Goal: Information Seeking & Learning: Learn about a topic

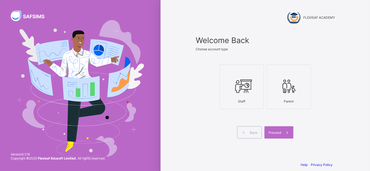
click at [251, 94] on icon at bounding box center [242, 86] width 19 height 16
click at [281, 131] on span "Proceed" at bounding box center [275, 133] width 13 height 4
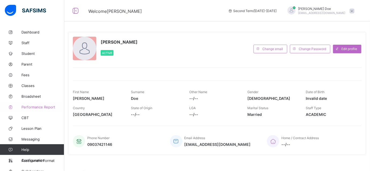
click at [42, 105] on span "Performance Report" at bounding box center [42, 107] width 43 height 4
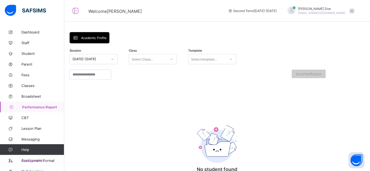
click at [39, 162] on span "Configuration" at bounding box center [42, 160] width 43 height 4
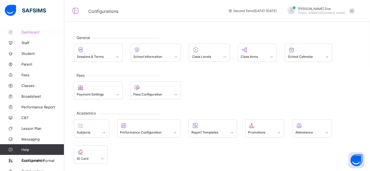
click at [24, 27] on link "Dashboard" at bounding box center [32, 32] width 64 height 11
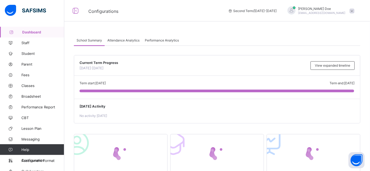
click at [156, 40] on span "Performance Analytics" at bounding box center [162, 40] width 34 height 4
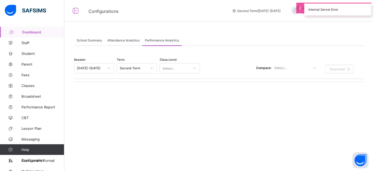
click at [127, 41] on span "Attendance Analytics" at bounding box center [123, 40] width 32 height 4
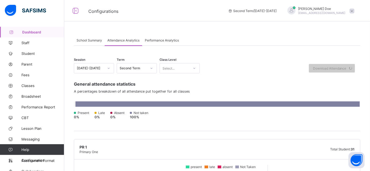
click at [169, 42] on span "Performance Analytics" at bounding box center [162, 40] width 34 height 4
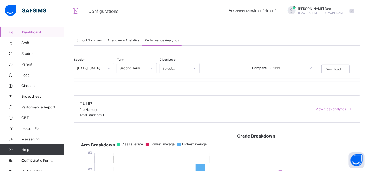
click at [313, 67] on icon at bounding box center [311, 67] width 3 height 5
click at [228, 61] on div "Session 2022-2023 Term Second Term Class Level Select... Compare: Select... Dow…" at bounding box center [217, 66] width 287 height 16
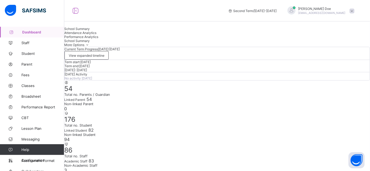
click at [98, 39] on span "Performance Analytics" at bounding box center [81, 37] width 34 height 4
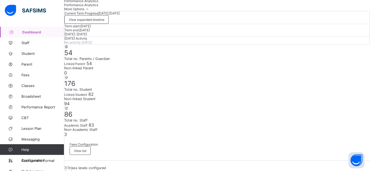
scroll to position [34, 0]
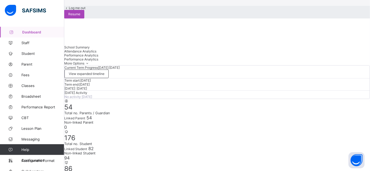
click at [80, 16] on span "Resume" at bounding box center [74, 14] width 12 height 4
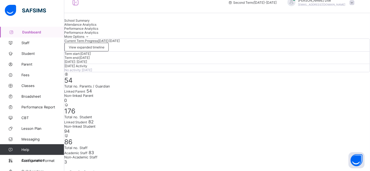
scroll to position [8, 0]
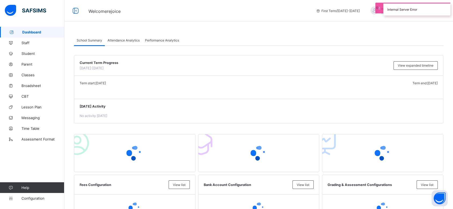
click at [171, 40] on span "Performance Analytics" at bounding box center [162, 40] width 34 height 4
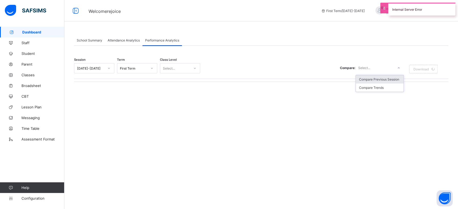
click at [394, 66] on div at bounding box center [398, 68] width 9 height 9
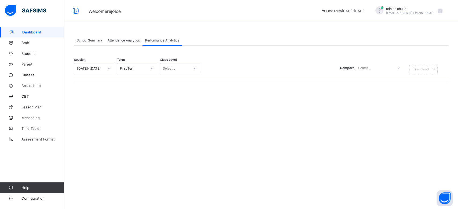
click at [301, 77] on div "Session 2025-2026 Term First Term Class Level Select... Compare: Select... Down…" at bounding box center [261, 70] width 374 height 24
